Goal: Transaction & Acquisition: Book appointment/travel/reservation

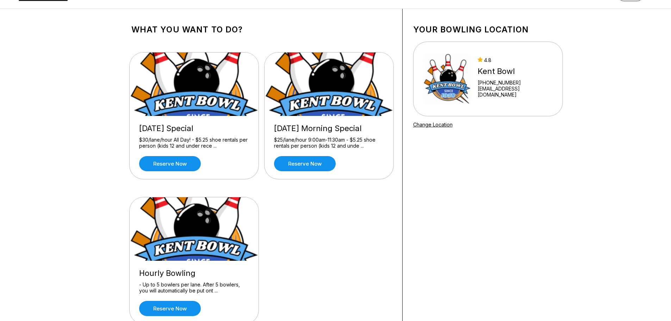
scroll to position [35, 0]
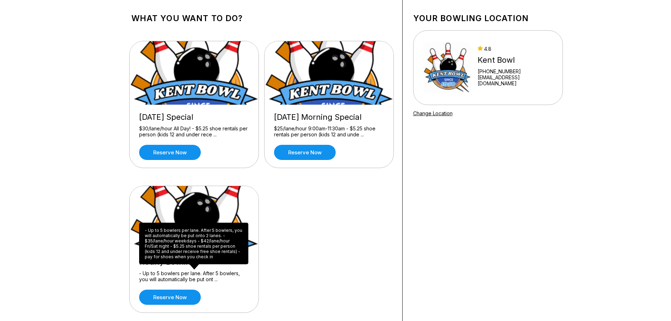
click at [174, 253] on div "- Up to 5 bowlers per lane. After 5 bowlers, you will automatically be put onto…" at bounding box center [193, 244] width 109 height 42
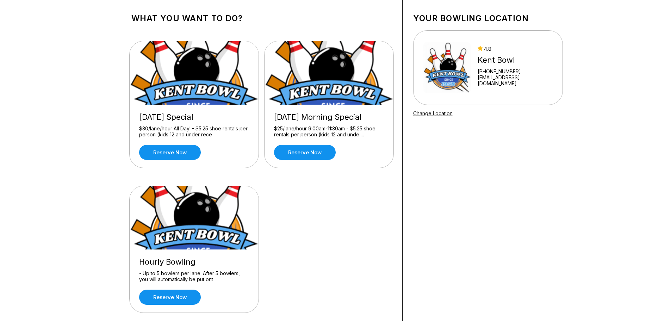
click at [197, 202] on img at bounding box center [195, 217] width 130 height 63
click at [180, 298] on link "Reserve now" at bounding box center [170, 297] width 62 height 15
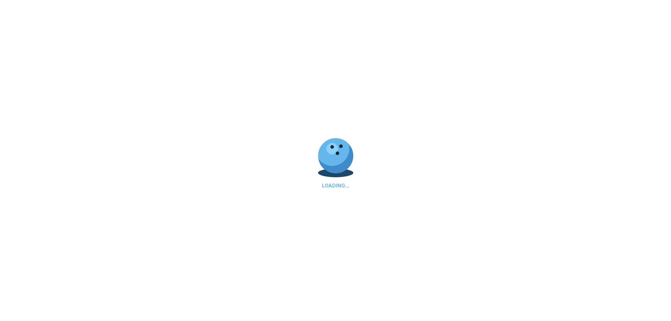
scroll to position [0, 0]
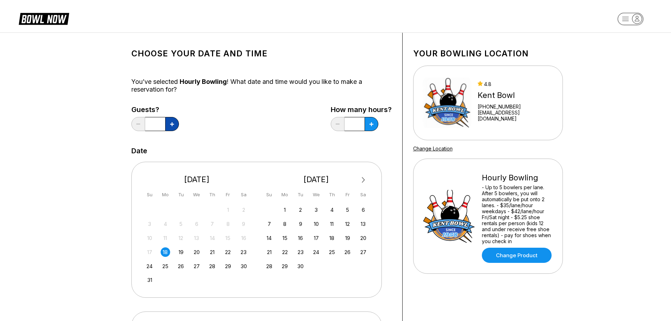
click at [175, 125] on button at bounding box center [172, 124] width 14 height 14
click at [176, 126] on button at bounding box center [172, 124] width 14 height 14
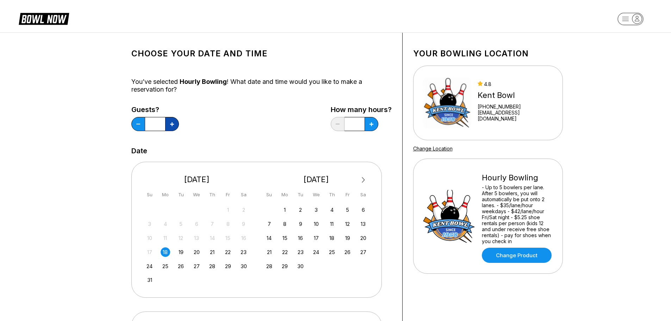
type input "*"
click at [179, 124] on button at bounding box center [172, 124] width 14 height 14
type input "***"
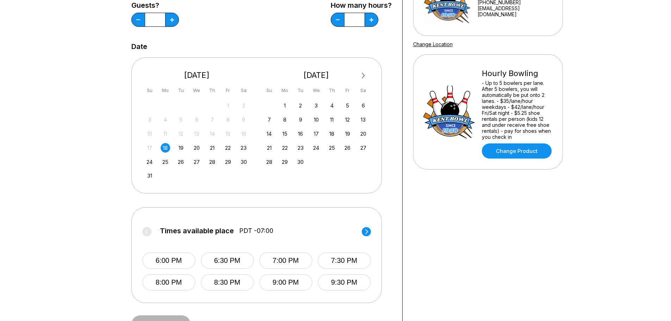
scroll to position [211, 0]
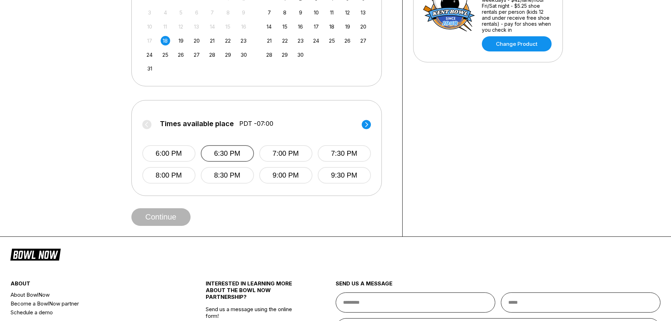
click at [224, 153] on button "6:30 PM" at bounding box center [227, 153] width 53 height 17
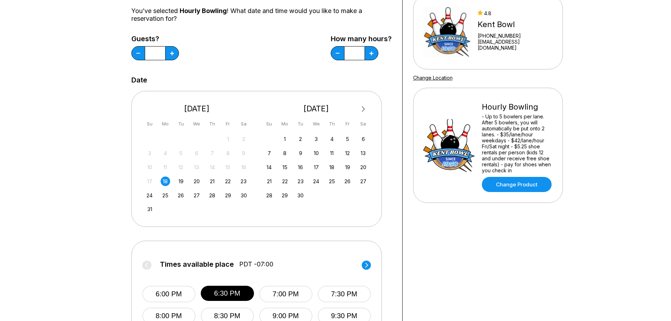
scroll to position [0, 0]
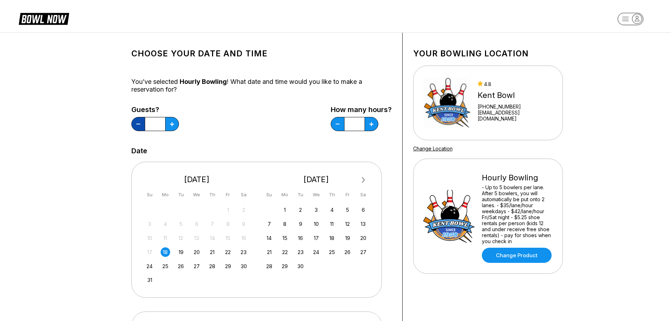
click at [139, 120] on button at bounding box center [138, 124] width 14 height 14
type input "*"
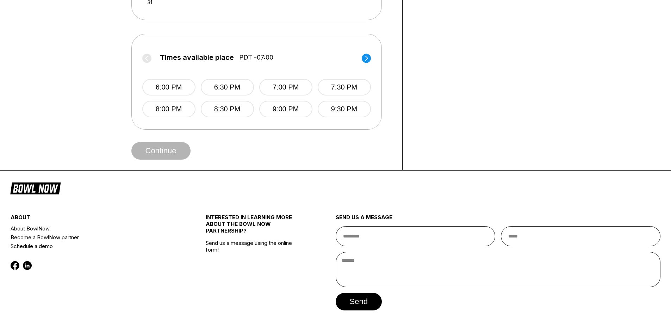
scroll to position [282, 0]
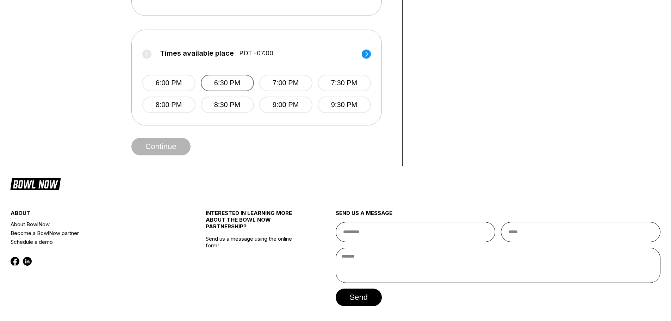
click at [217, 81] on button "6:30 PM" at bounding box center [227, 83] width 53 height 17
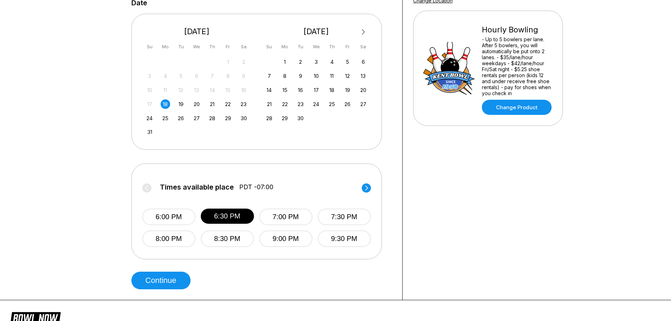
scroll to position [211, 0]
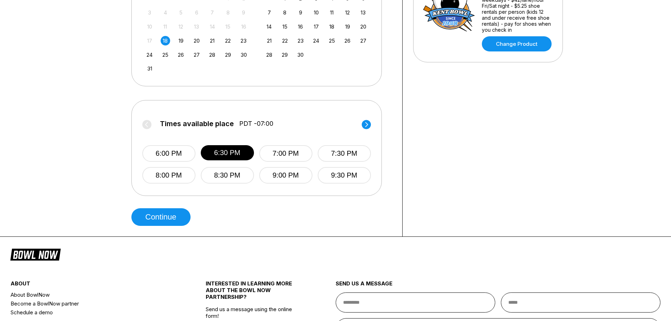
click at [153, 206] on div "Choose your Date and time You’ve selected Hourly Bowling ! What date and time w…" at bounding box center [261, 29] width 260 height 394
click at [151, 214] on button "Continue" at bounding box center [160, 217] width 59 height 18
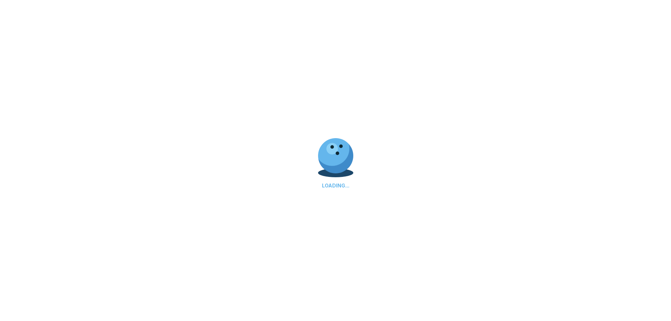
scroll to position [0, 0]
select select "**"
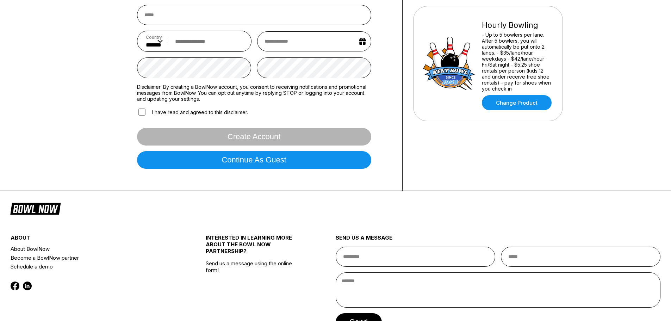
scroll to position [35, 0]
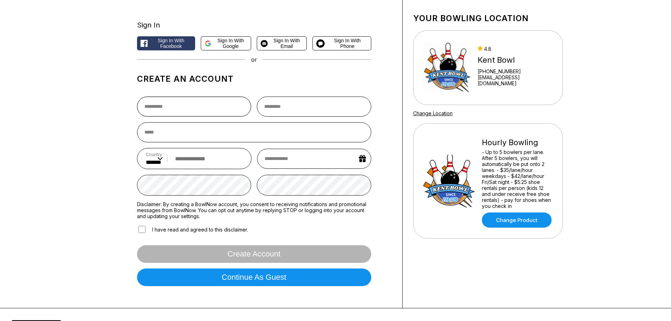
click at [185, 102] on input "text" at bounding box center [194, 107] width 114 height 20
type input "*******"
click at [263, 105] on input "text" at bounding box center [314, 107] width 114 height 20
type input "********"
click at [291, 138] on input "email" at bounding box center [254, 132] width 234 height 20
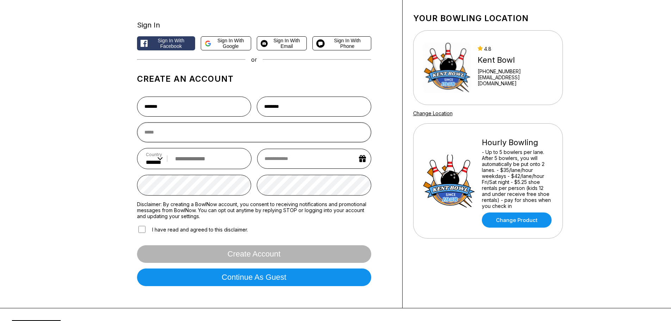
click at [199, 137] on input "email" at bounding box center [254, 132] width 234 height 20
type input "**********"
